Goal: Task Accomplishment & Management: Manage account settings

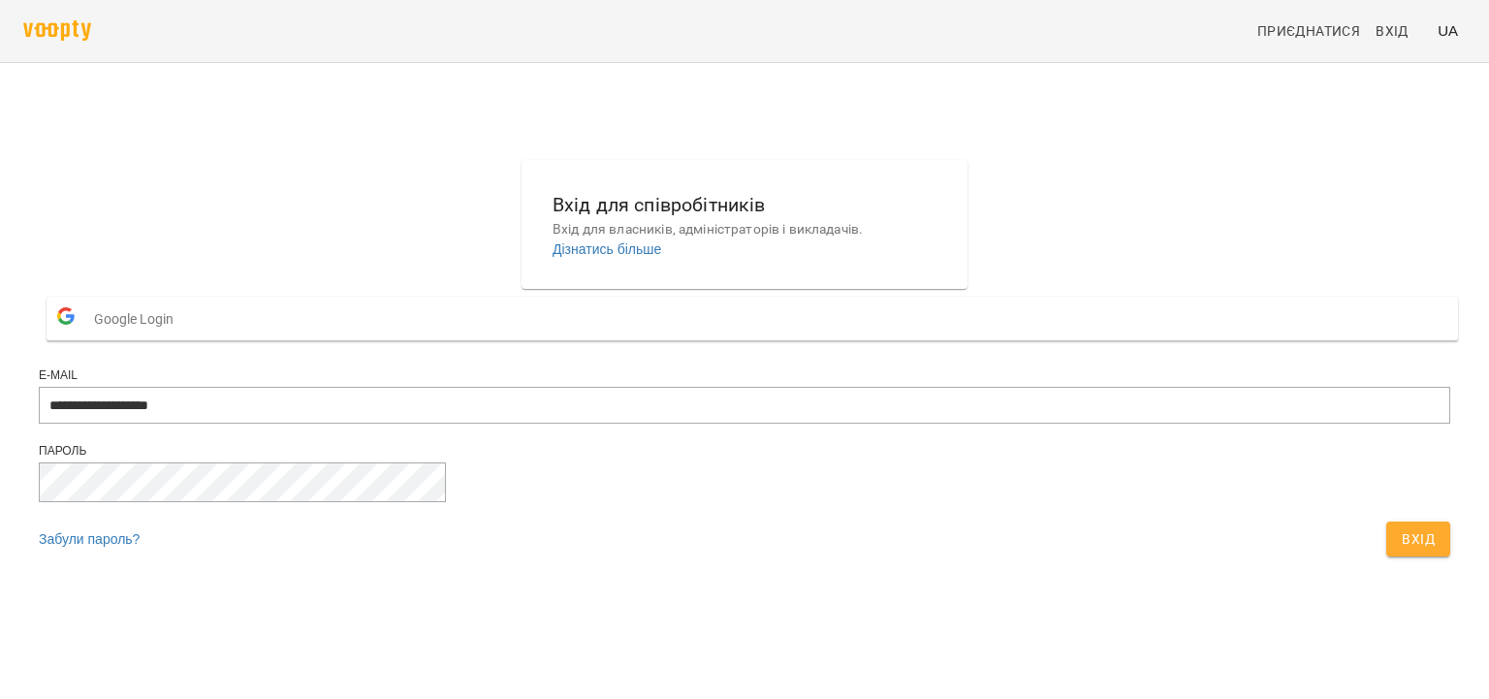
type input "**********"
click at [1387, 522] on button "Вхід" at bounding box center [1419, 539] width 64 height 35
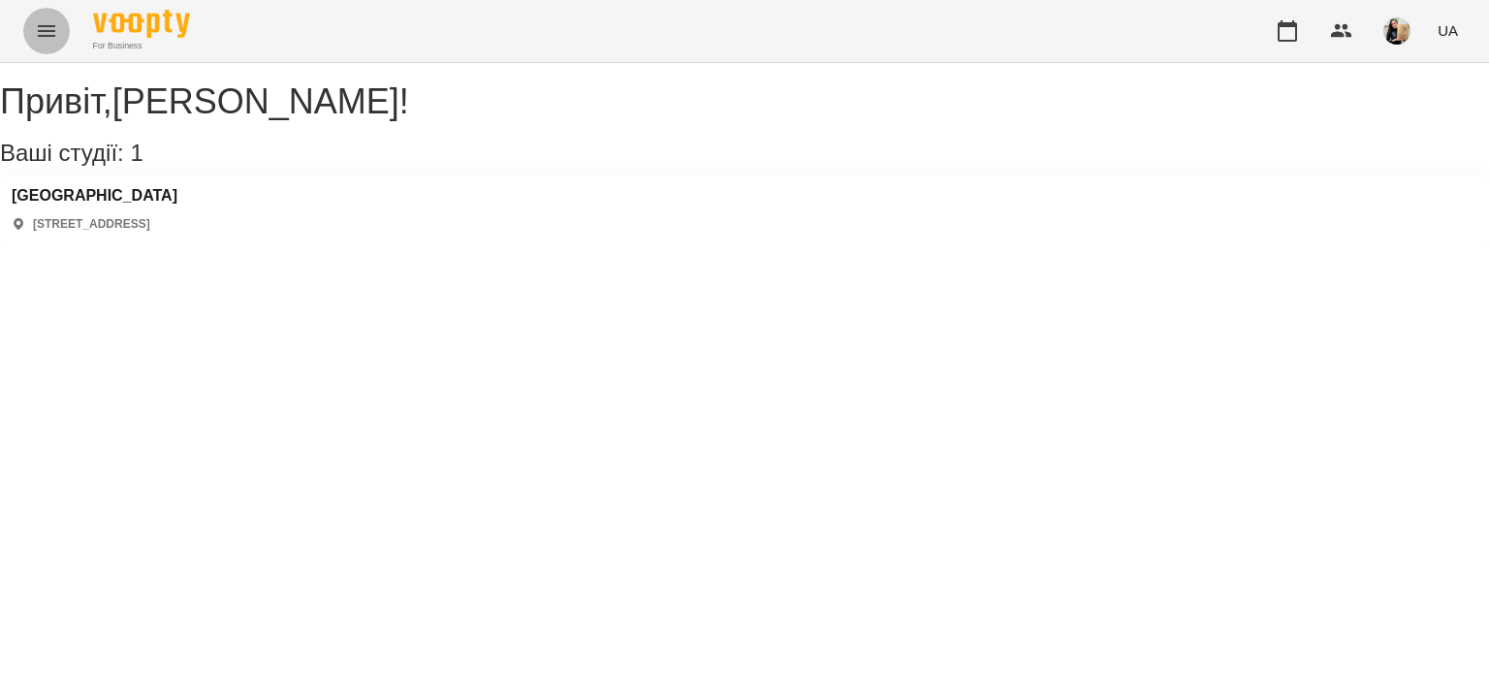
click at [37, 33] on icon "Menu" at bounding box center [46, 30] width 23 height 23
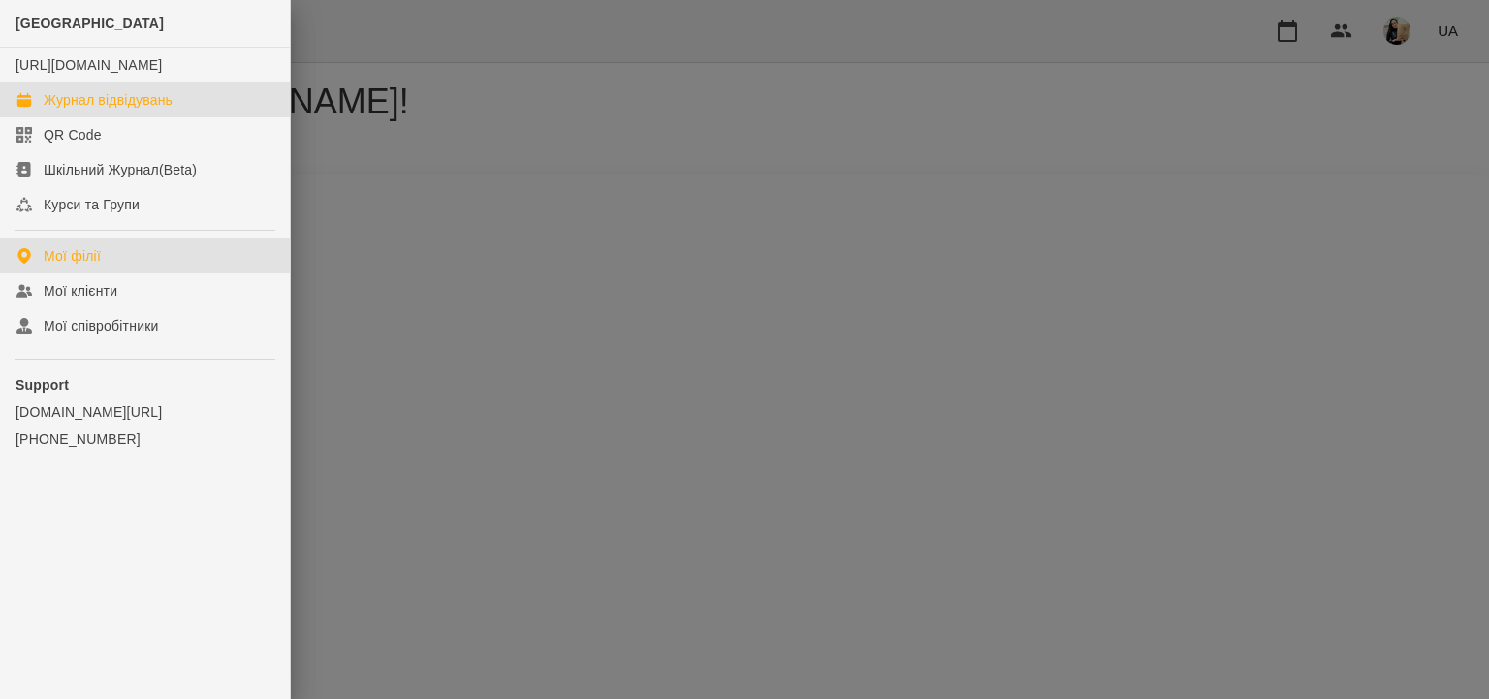
click at [59, 110] on div "Журнал відвідувань" at bounding box center [108, 99] width 129 height 19
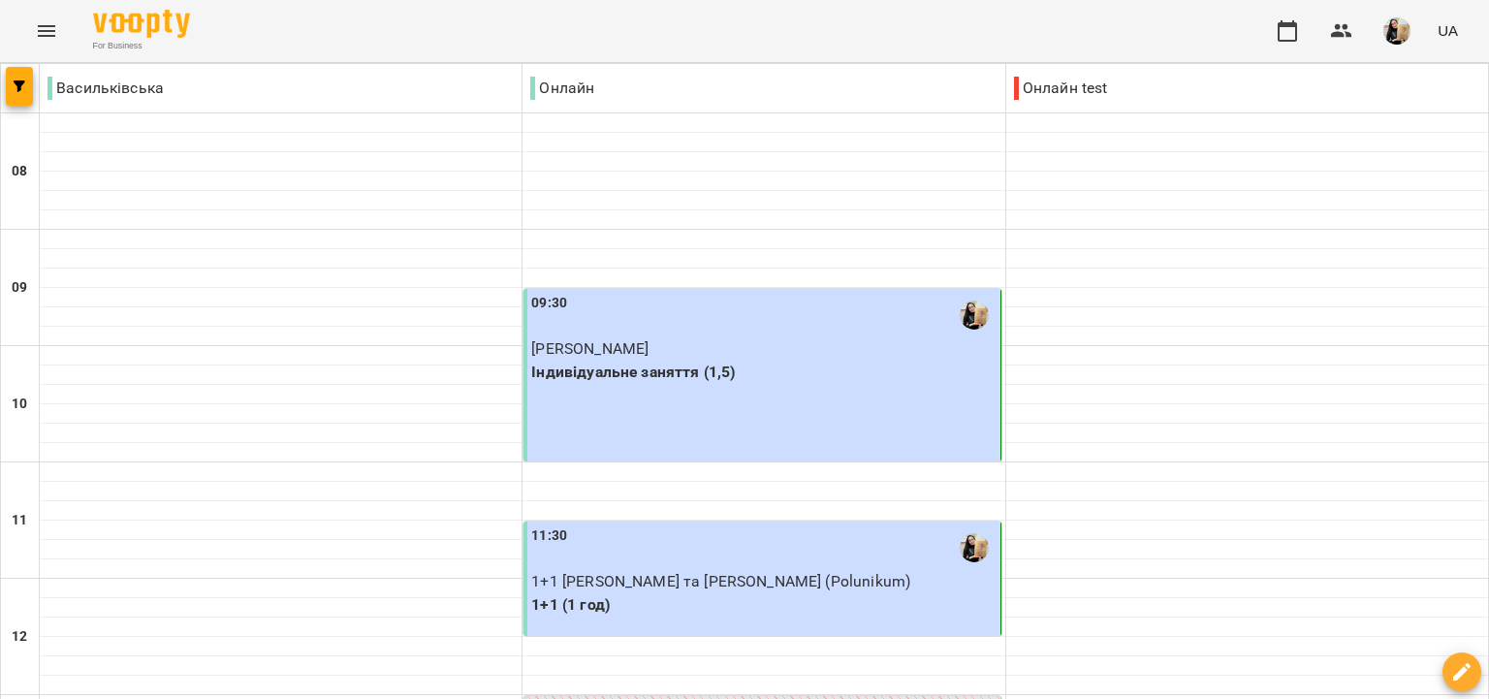
scroll to position [893, 0]
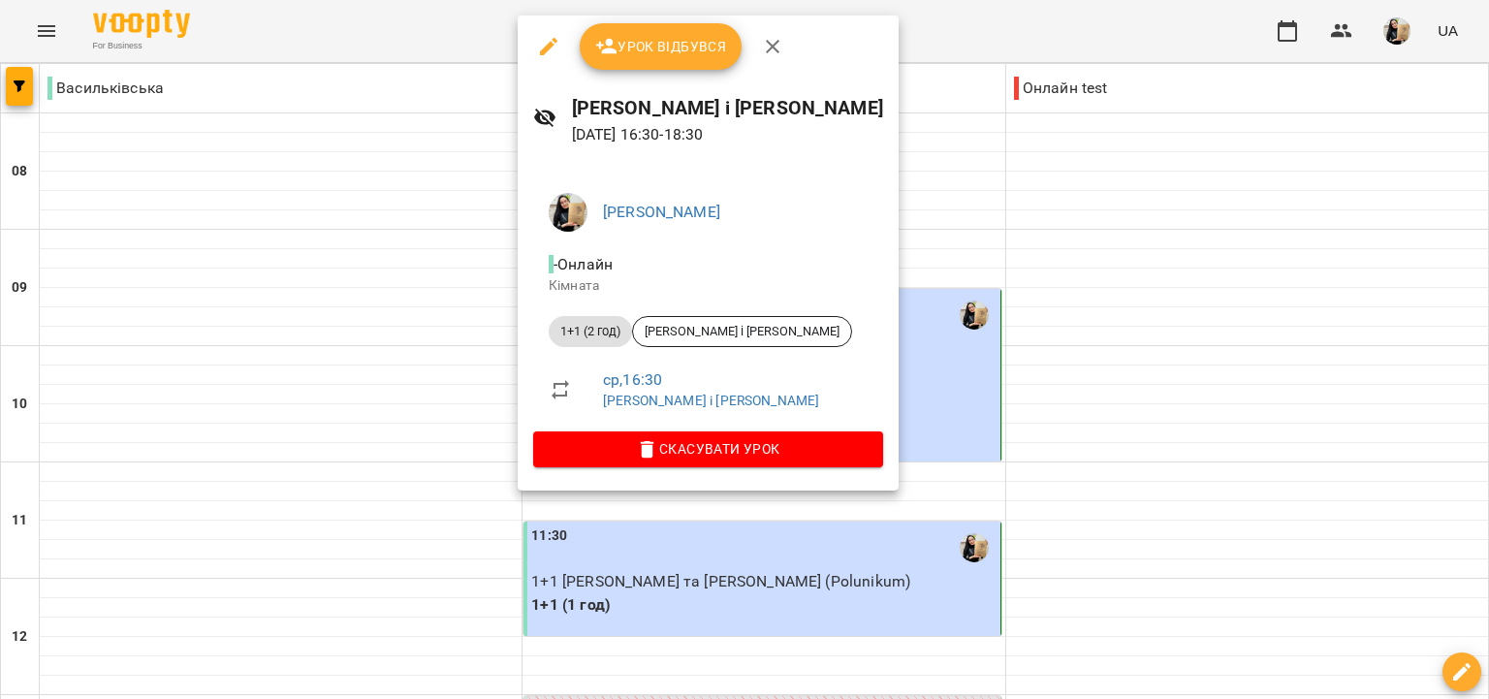
click at [691, 55] on span "Урок відбувся" at bounding box center [661, 46] width 132 height 23
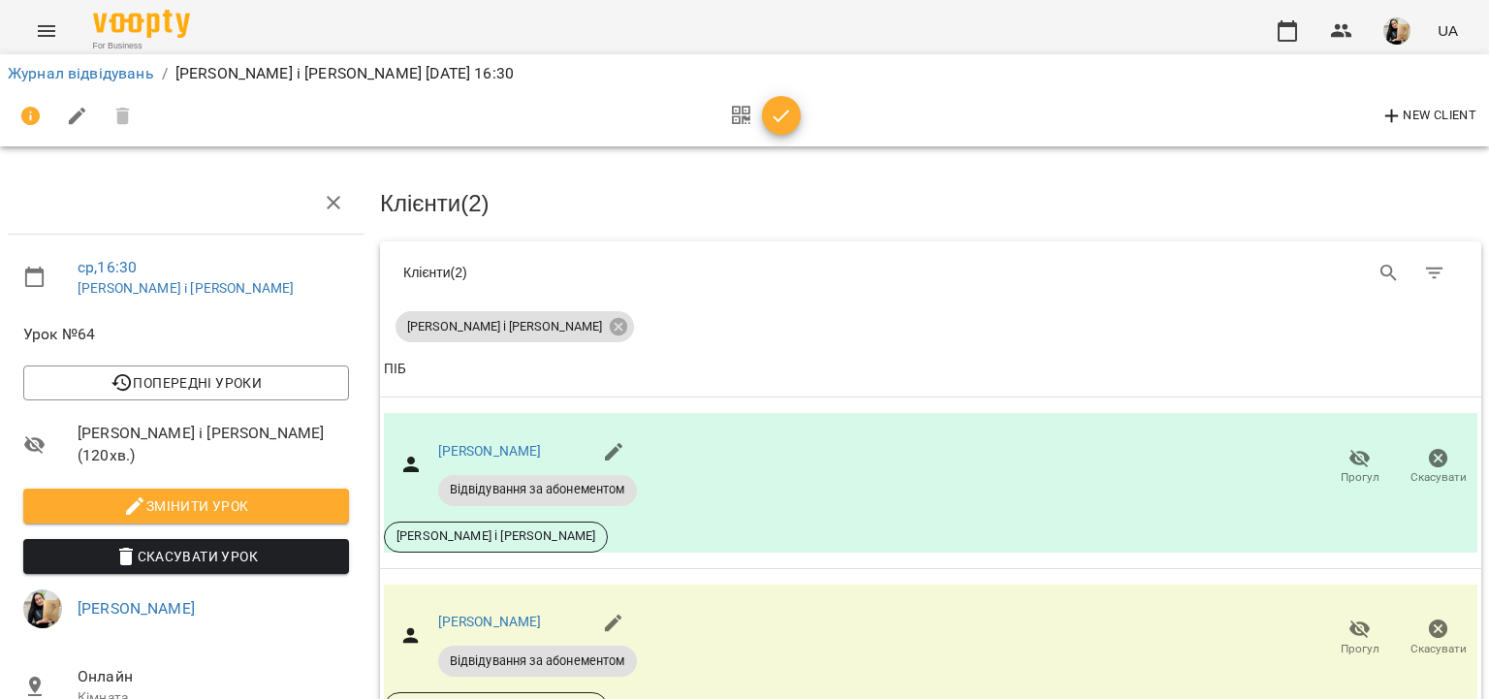
click at [784, 120] on icon "button" at bounding box center [781, 116] width 23 height 23
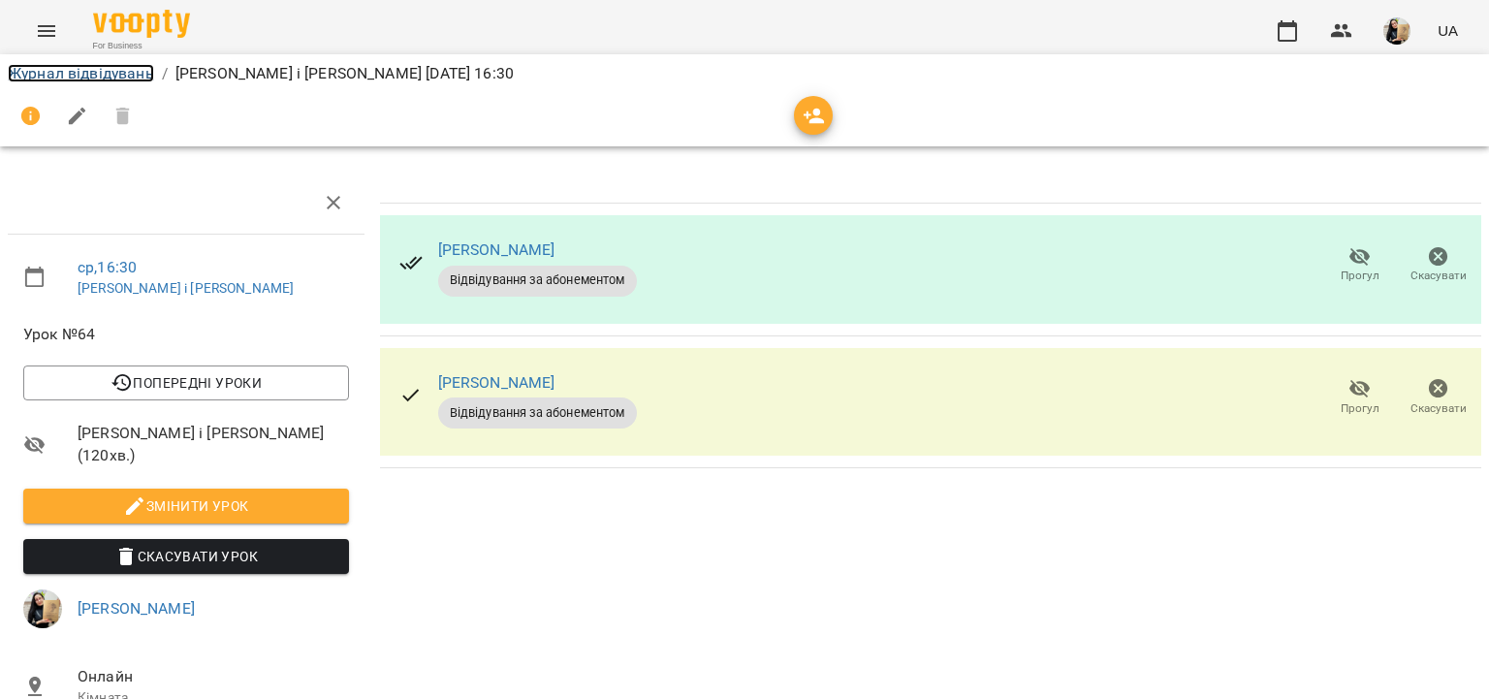
click at [126, 73] on link "Журнал відвідувань" at bounding box center [81, 73] width 146 height 18
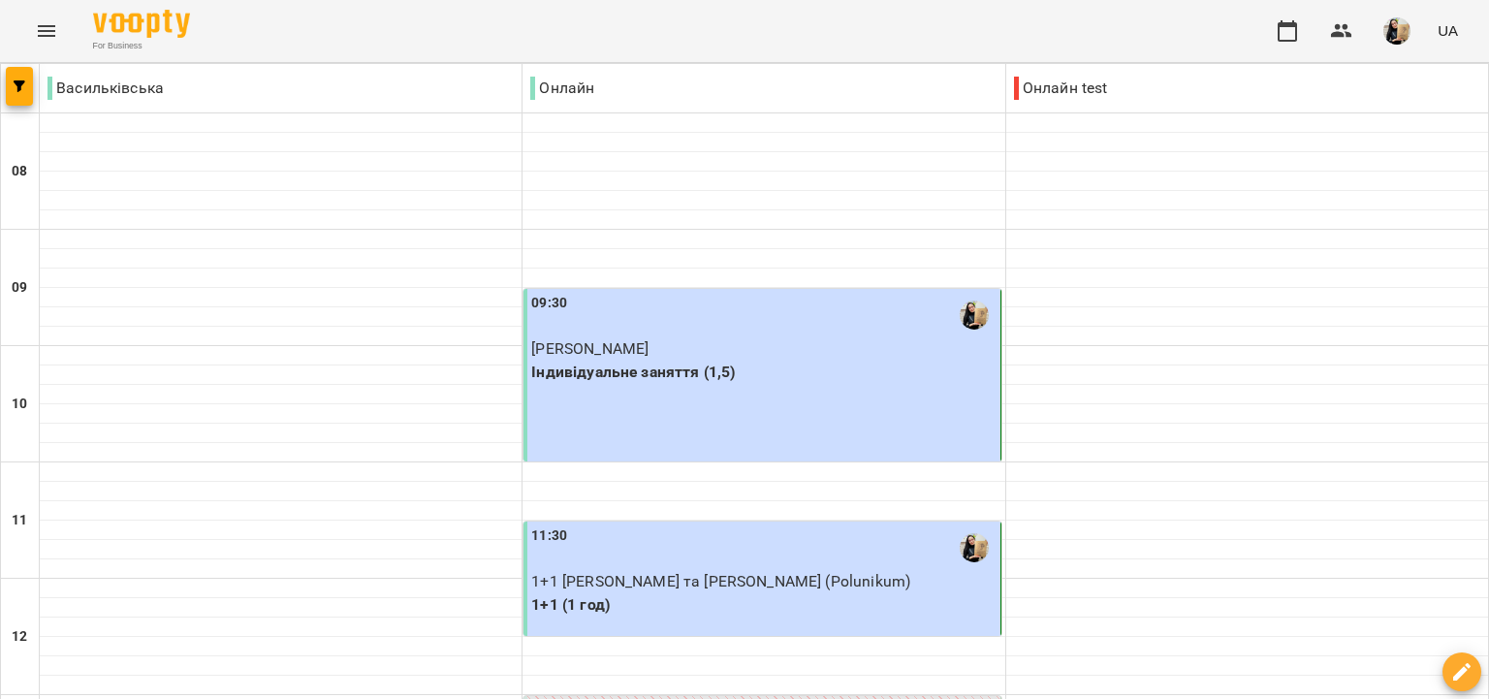
scroll to position [1229, 0]
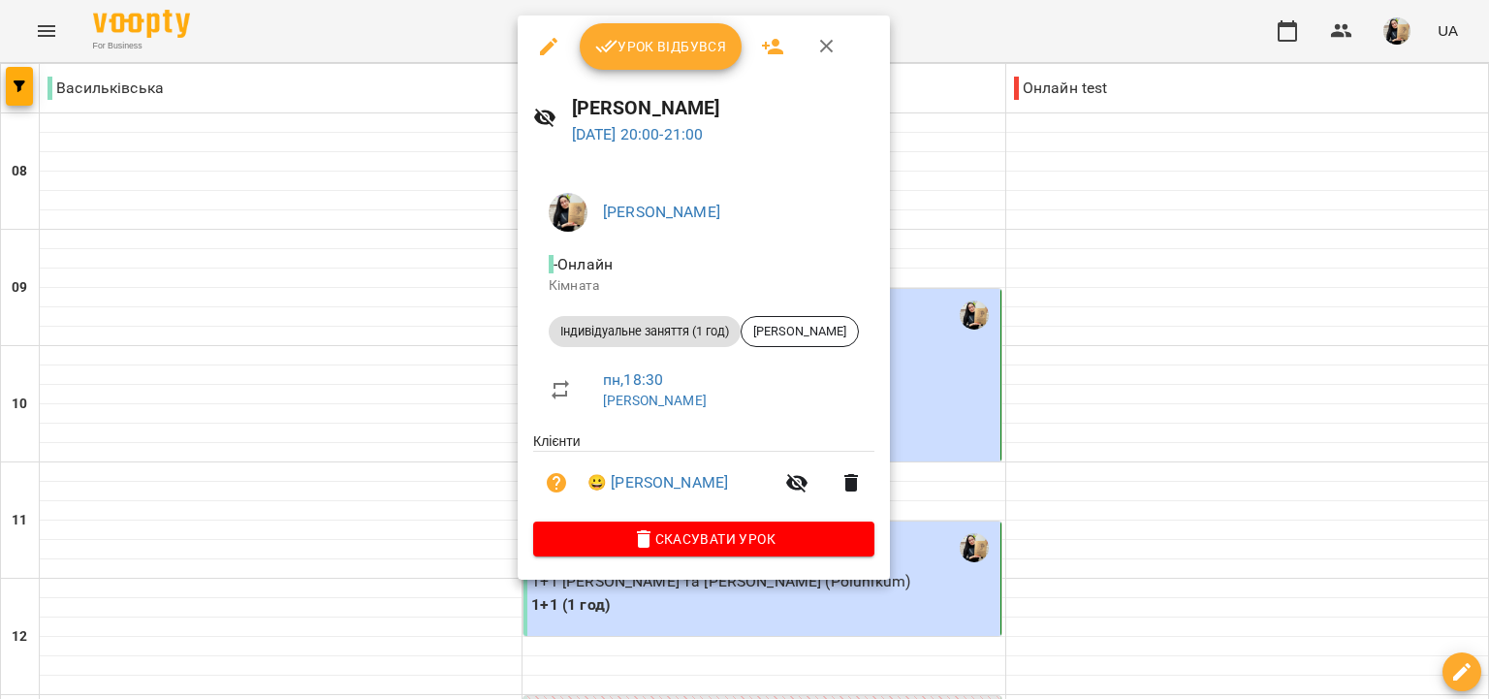
click at [704, 49] on span "Урок відбувся" at bounding box center [661, 46] width 132 height 23
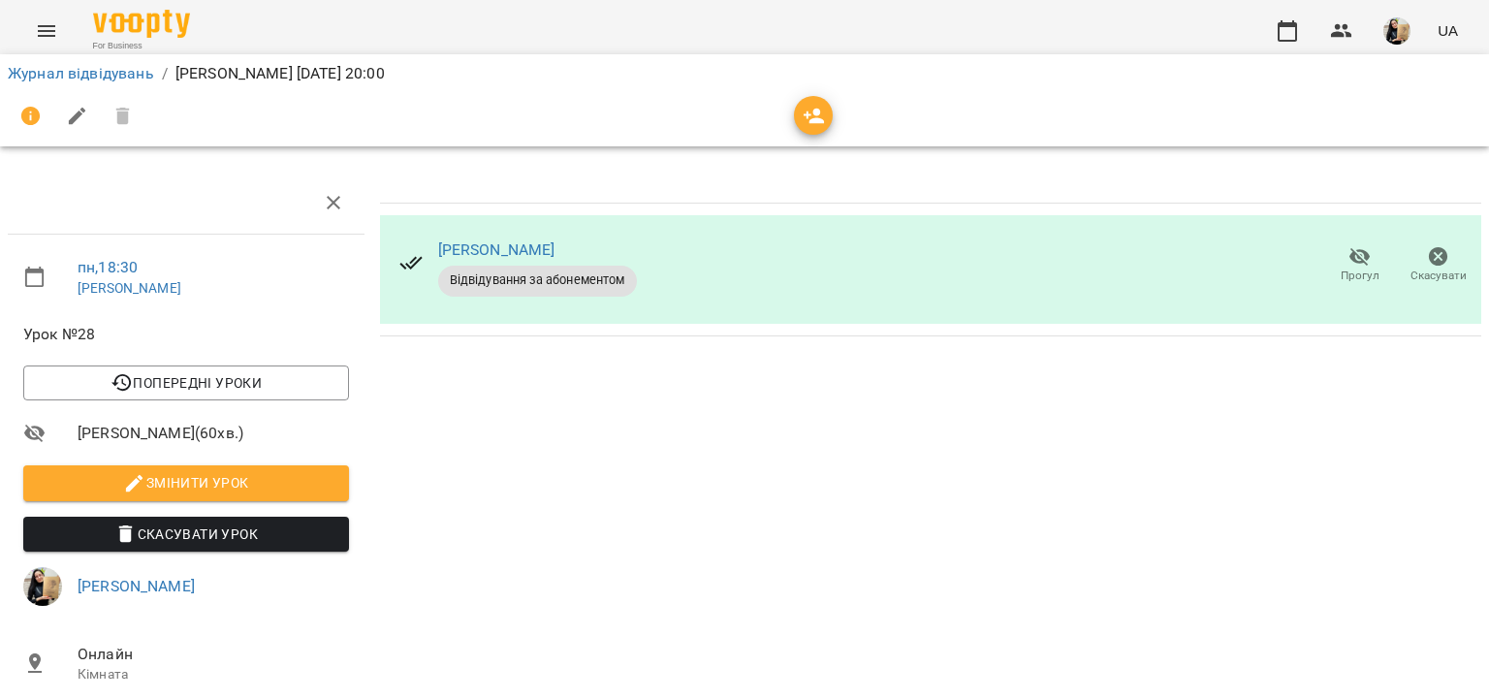
click at [1353, 261] on icon "button" at bounding box center [1360, 256] width 23 height 23
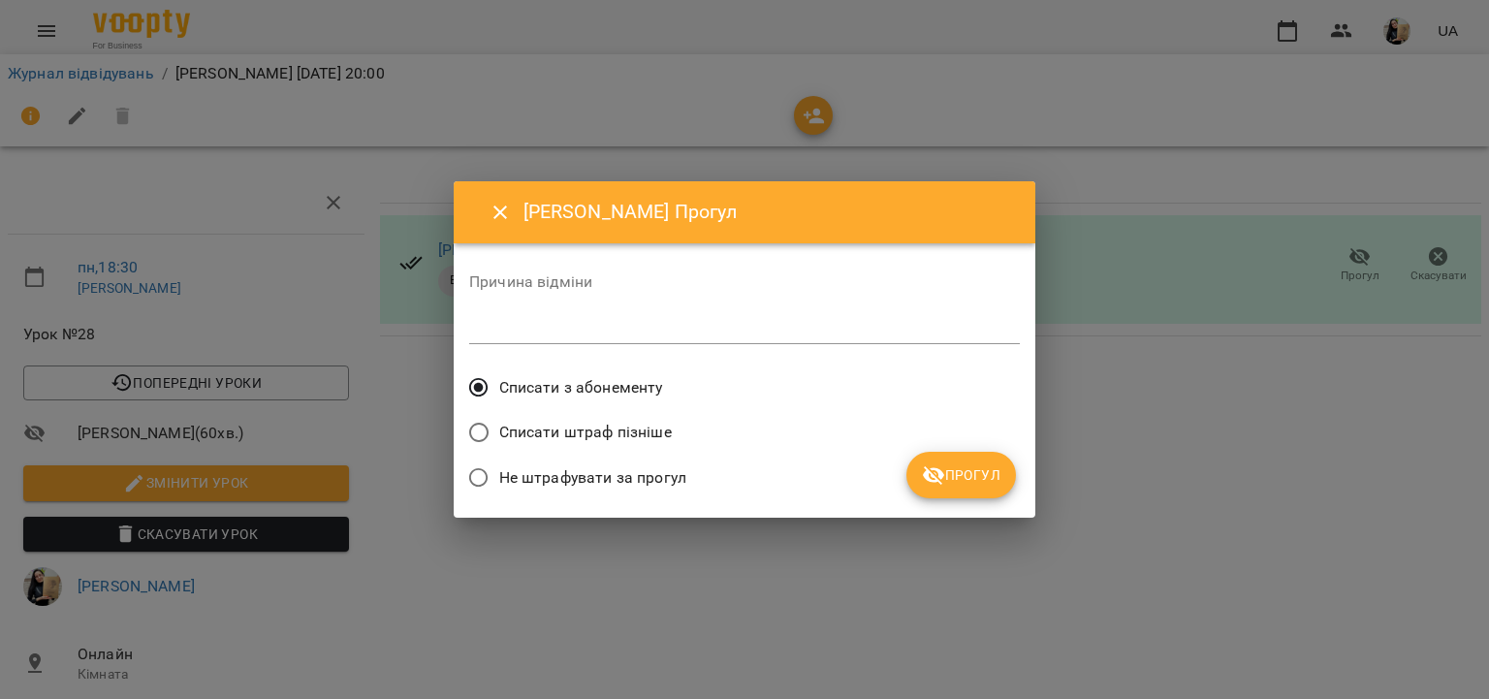
click at [976, 477] on span "Прогул" at bounding box center [961, 475] width 79 height 23
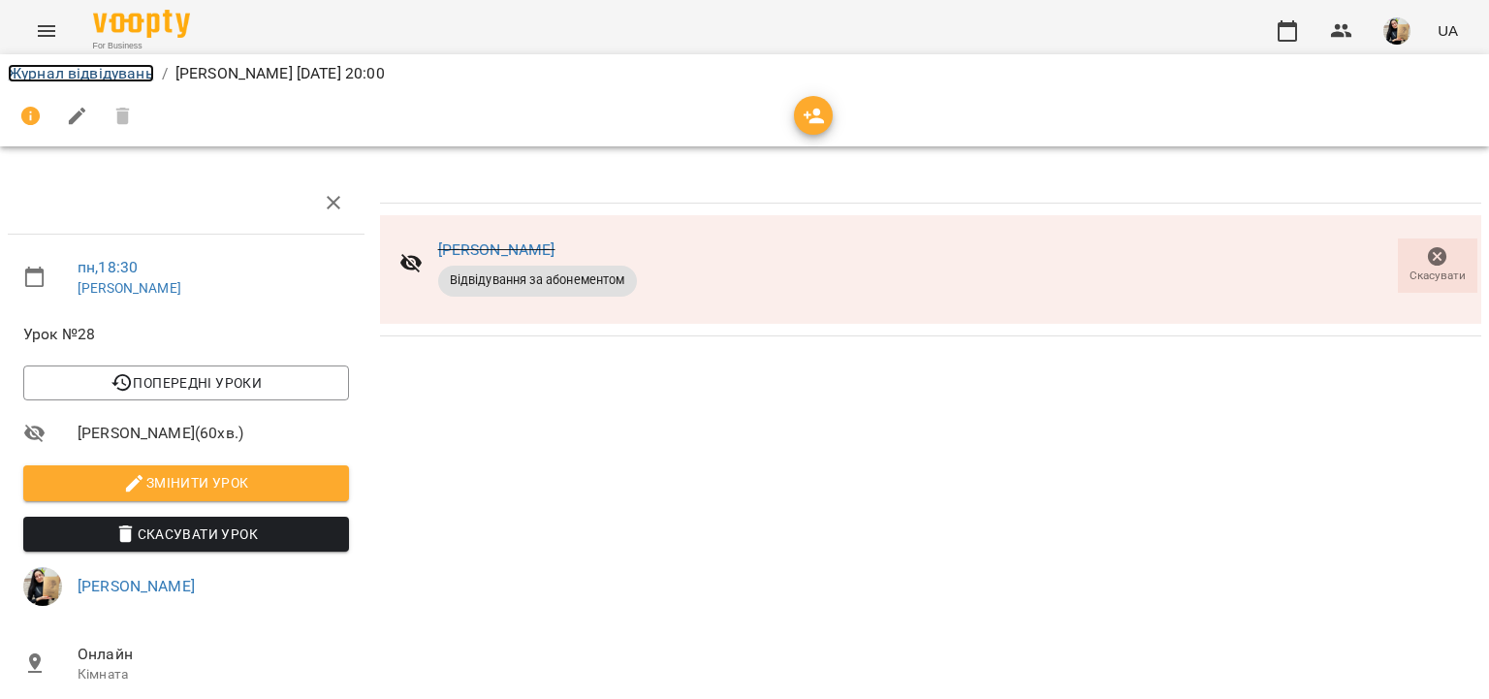
click at [80, 74] on link "Журнал відвідувань" at bounding box center [81, 73] width 146 height 18
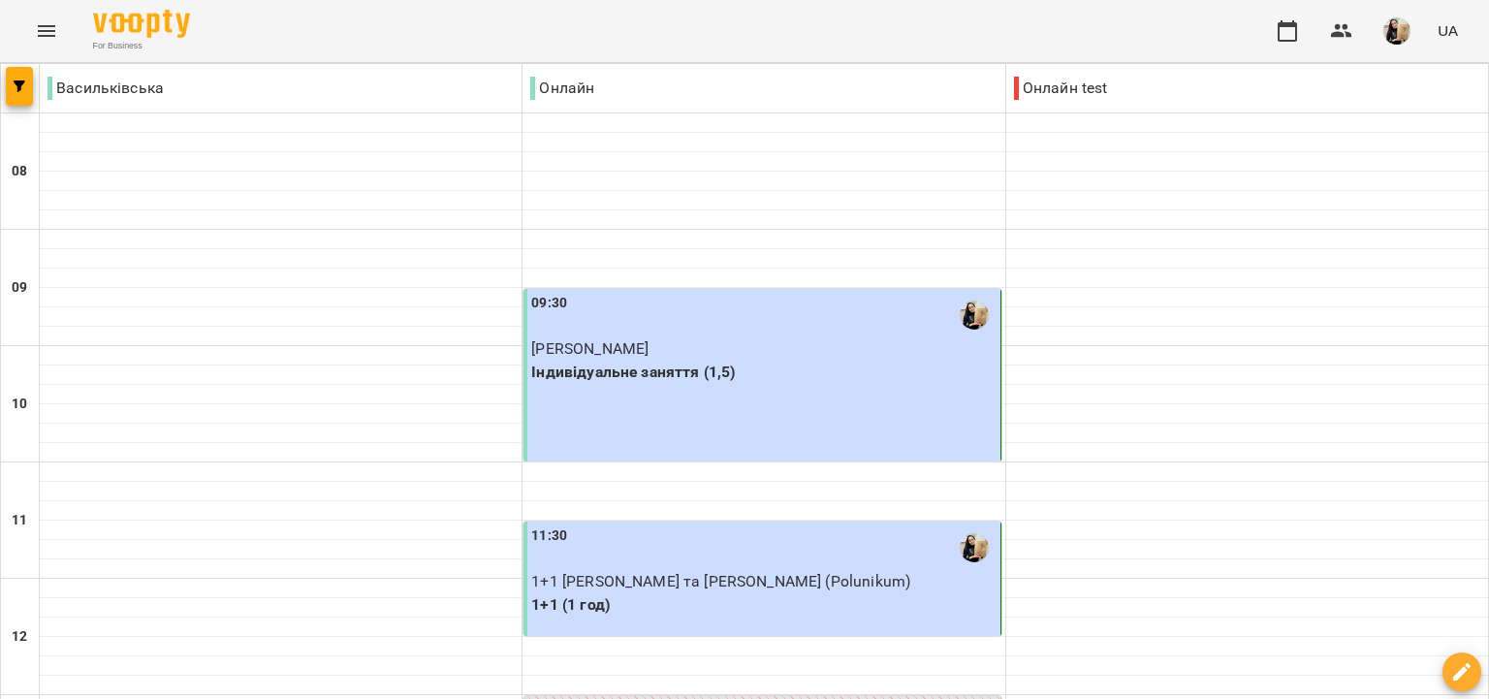
scroll to position [1117, 0]
